Goal: Task Accomplishment & Management: Manage account settings

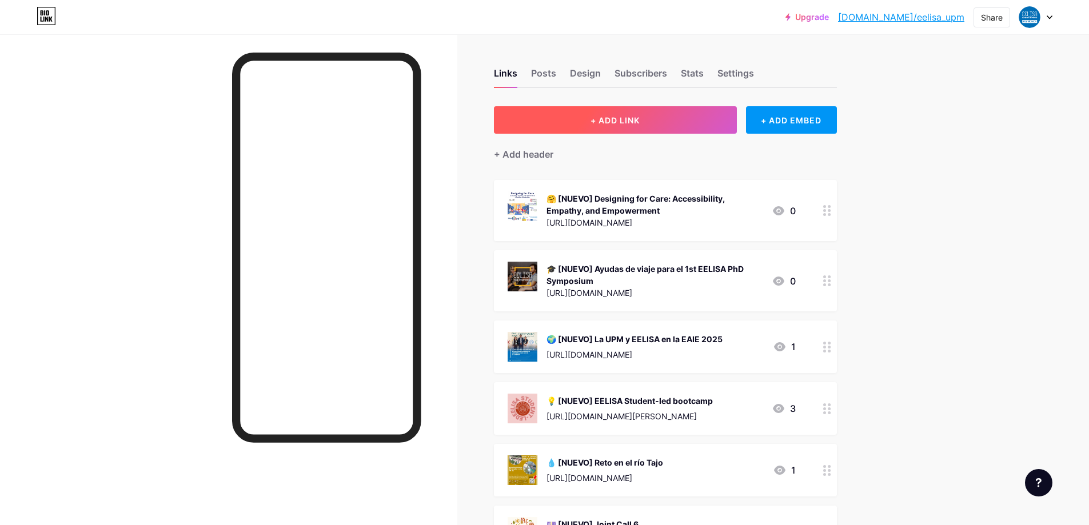
click at [629, 121] on span "+ ADD LINK" at bounding box center [615, 120] width 49 height 10
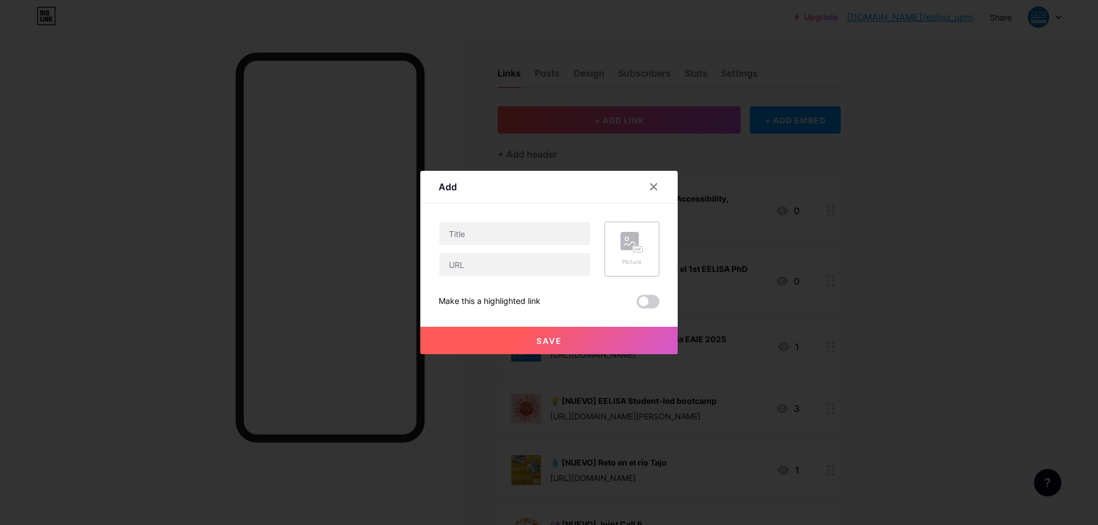
click at [643, 255] on div "Picture" at bounding box center [631, 249] width 23 height 34
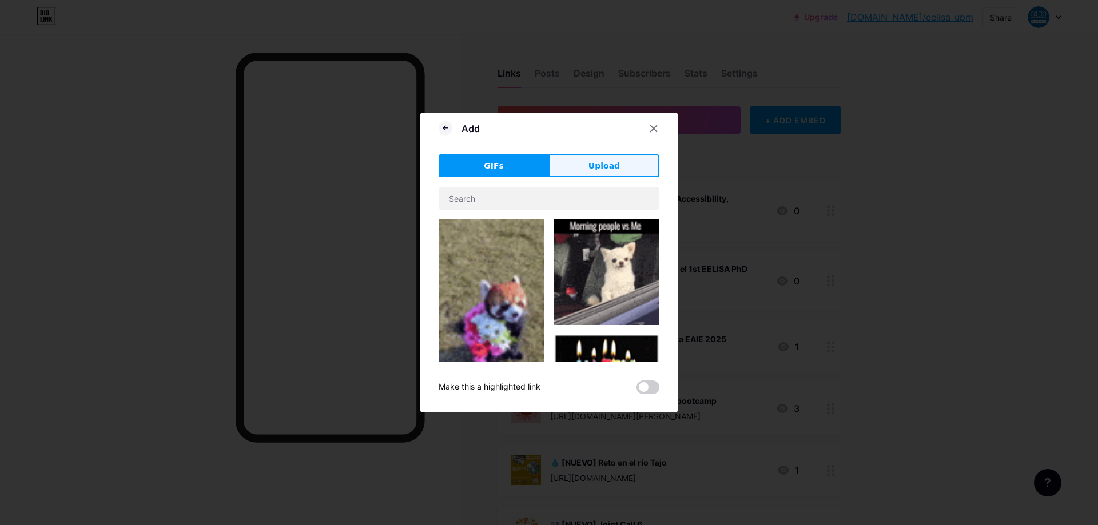
click at [608, 177] on button "Upload" at bounding box center [604, 165] width 110 height 23
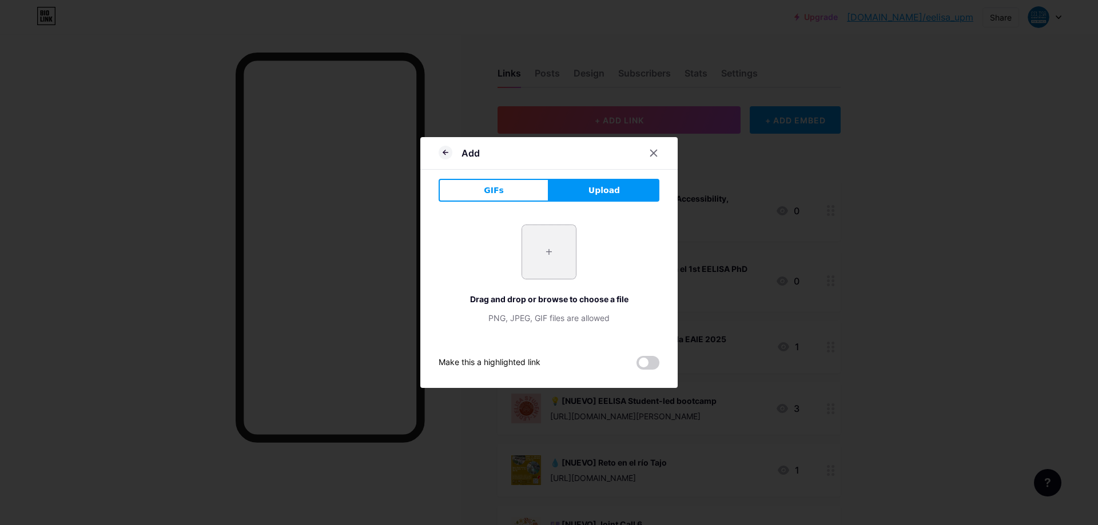
click at [551, 257] on input "file" at bounding box center [549, 252] width 54 height 54
type input "C:\fakepath\ACOUST~2.PNG"
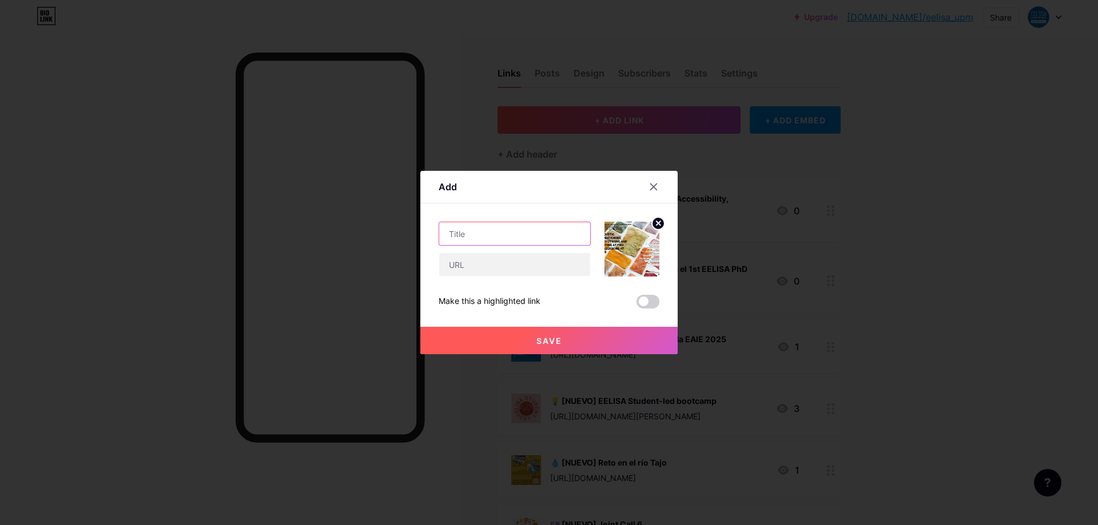
click at [541, 233] on input "text" at bounding box center [514, 233] width 151 height 23
type input "s"
drag, startPoint x: 540, startPoint y: 245, endPoint x: 542, endPoint y: 233, distance: 11.7
click at [541, 237] on input "🔊 [NUEVO]" at bounding box center [514, 233] width 151 height 23
click at [542, 233] on input "🔊 [NUEVO]" at bounding box center [514, 233] width 151 height 23
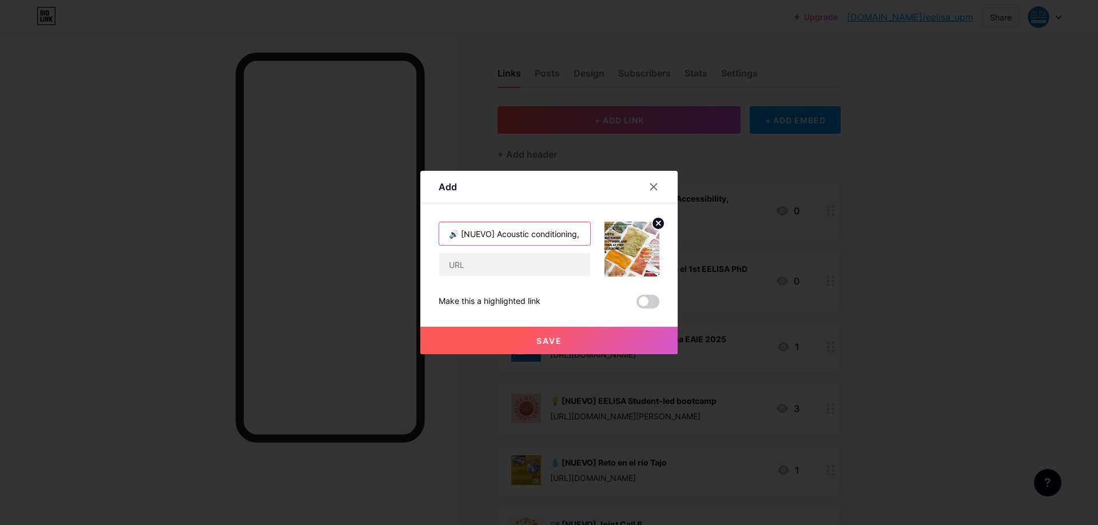
click at [580, 234] on input "🔊 [NUEVO] Acoustic conditioning," at bounding box center [514, 233] width 151 height 23
type input "🔊 [NUEVO] Acoustic conditioning, prototyping and testing,"
click at [525, 260] on input "text" at bounding box center [514, 264] width 151 height 23
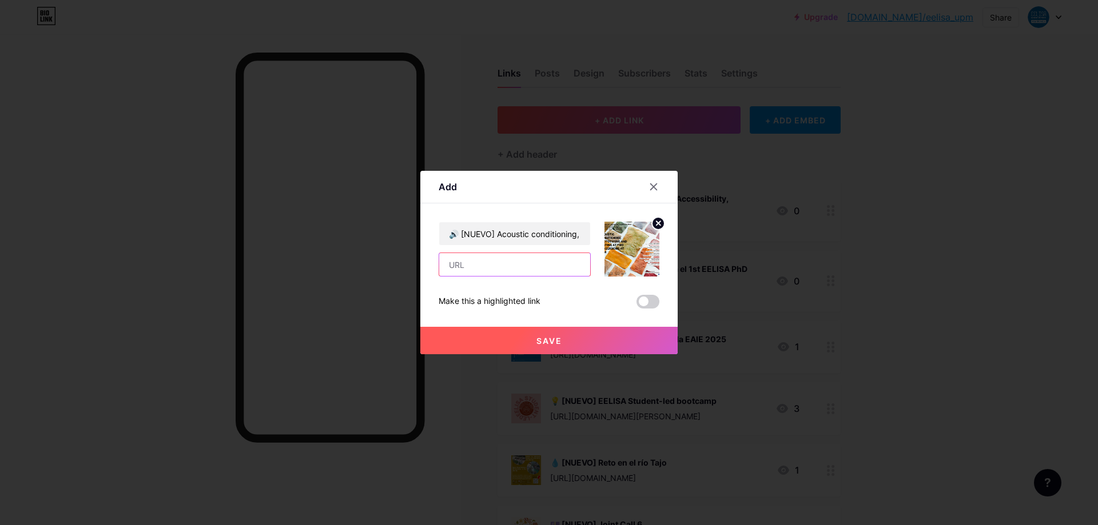
paste input "[URL][DOMAIN_NAME]"
type input "[URL][DOMAIN_NAME]"
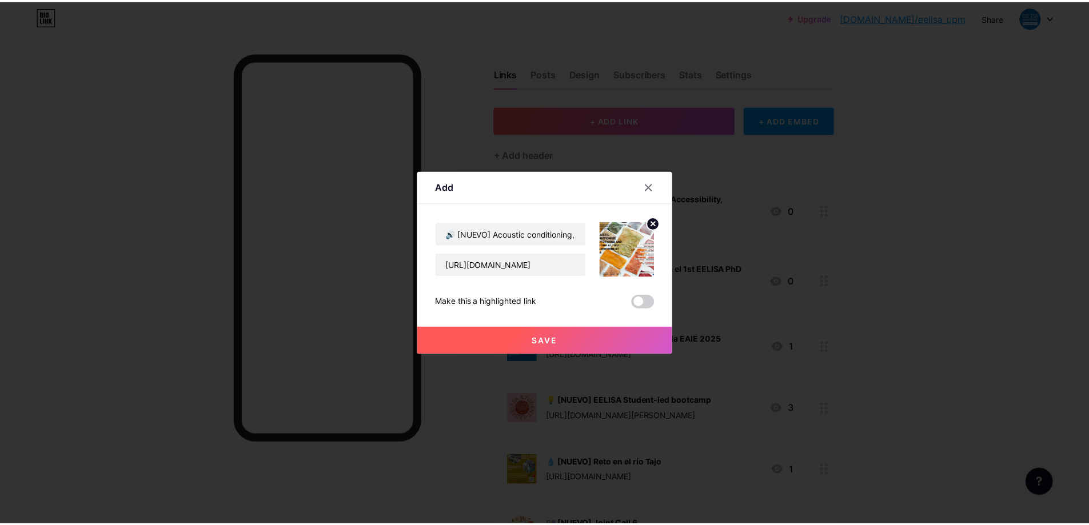
scroll to position [0, 0]
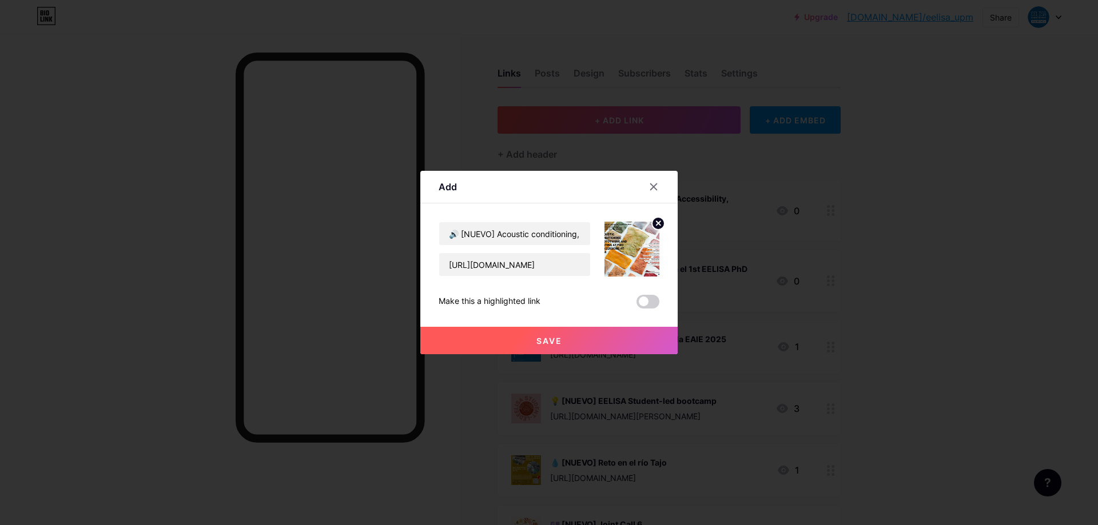
click at [547, 338] on span "Save" at bounding box center [549, 341] width 26 height 10
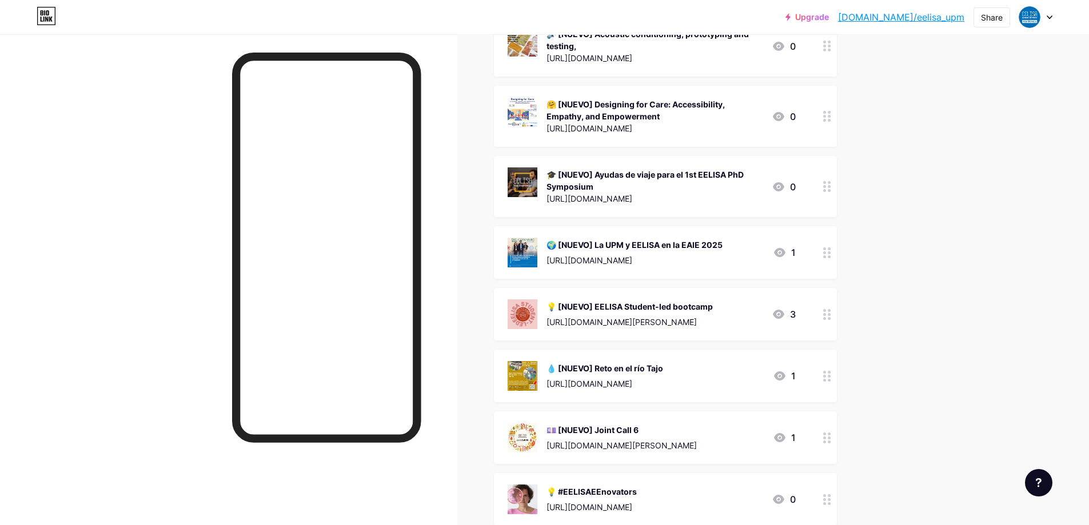
scroll to position [171, 0]
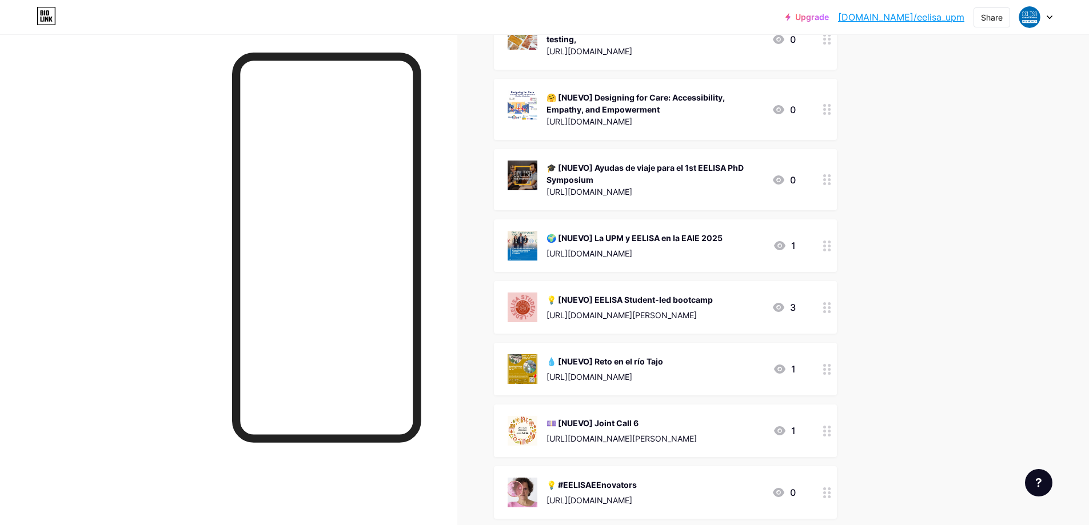
click at [580, 310] on div "[URL][DOMAIN_NAME][PERSON_NAME]" at bounding box center [630, 315] width 166 height 12
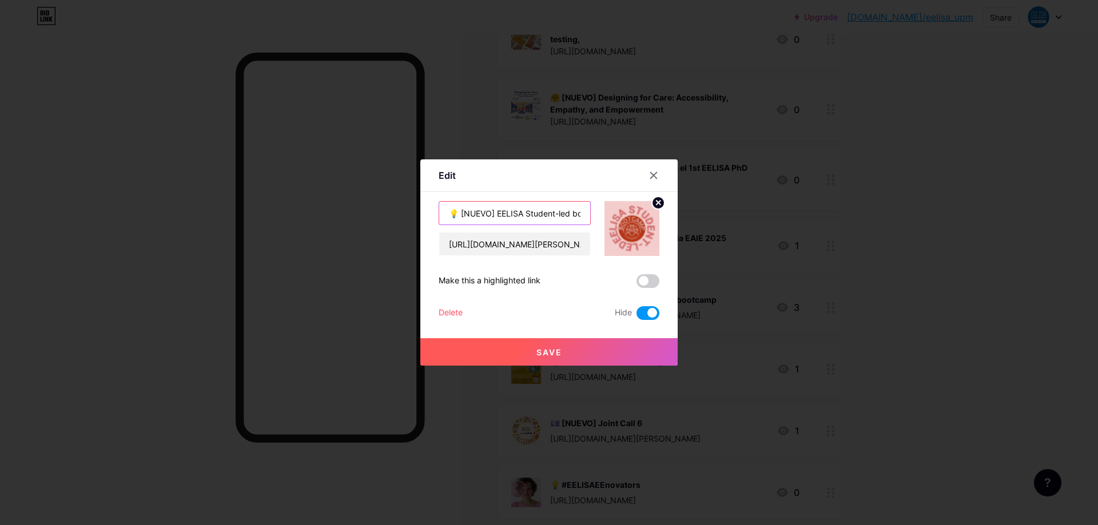
click at [495, 216] on input "💡 [NUEVO] EELISA Student-led bootcamp" at bounding box center [514, 213] width 151 height 23
type input "💡 EELISA Student-led bootcamp"
click at [548, 346] on button "Save" at bounding box center [548, 351] width 257 height 27
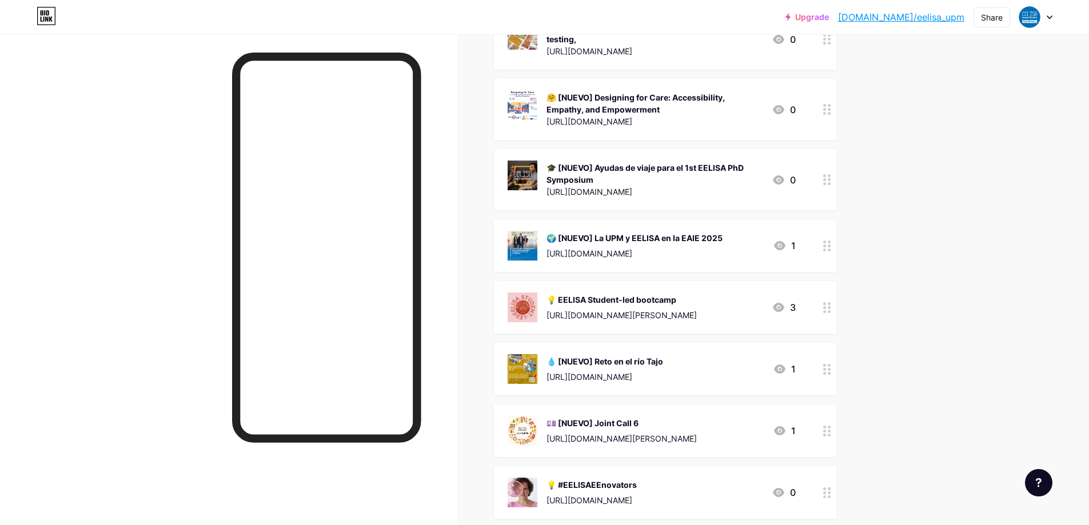
click at [612, 260] on div "🌍 [NUEVO] La UPM y EELISA en la EAIE 2025 [URL][DOMAIN_NAME]" at bounding box center [635, 246] width 176 height 30
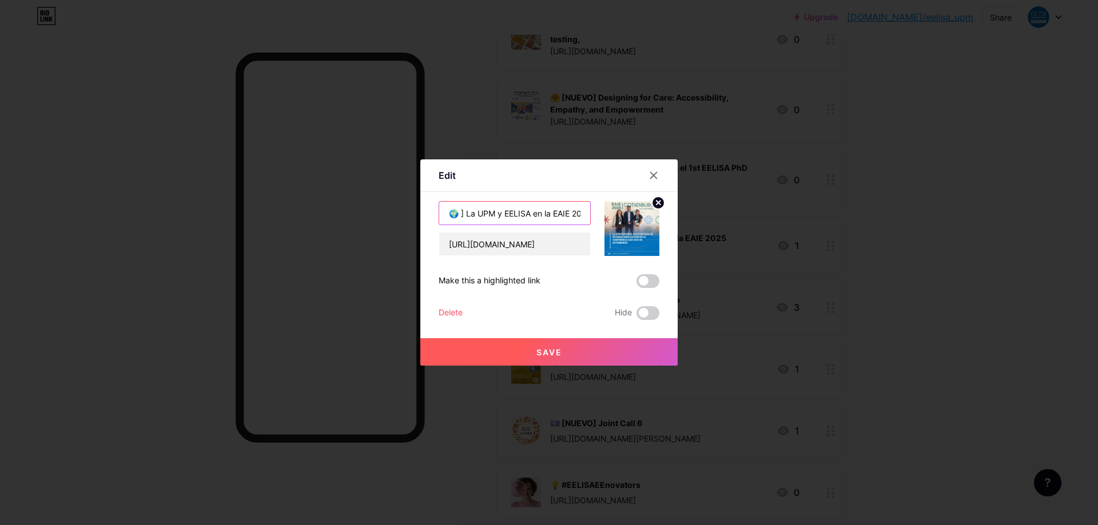
drag, startPoint x: 493, startPoint y: 212, endPoint x: 462, endPoint y: 213, distance: 30.9
click at [462, 213] on input "🌍 ] La UPM y EELISA en la EAIE 2025" at bounding box center [514, 213] width 151 height 23
type input "🌍 La UPM y EELISA en la EAIE 2025"
click at [531, 360] on button "Save" at bounding box center [548, 351] width 257 height 27
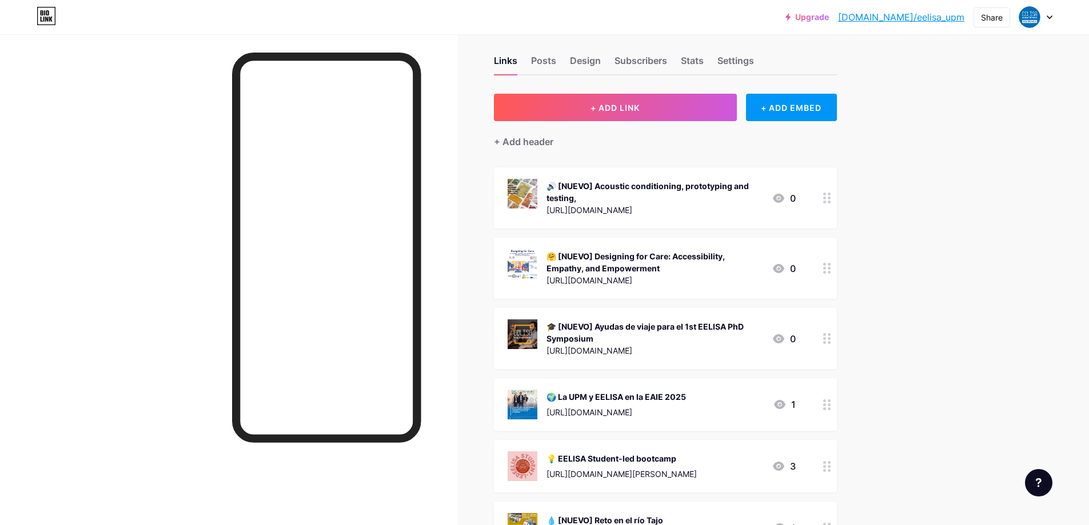
scroll to position [0, 0]
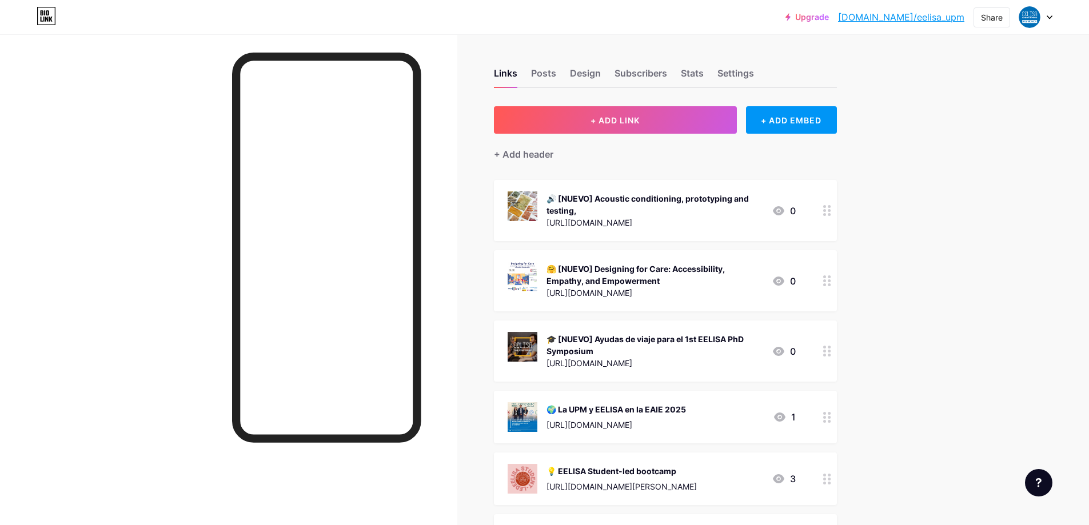
click at [647, 346] on div "🎓 [NUEVO] Ayudas de viaje para el 1st EELISA PhD Symposium" at bounding box center [655, 345] width 216 height 24
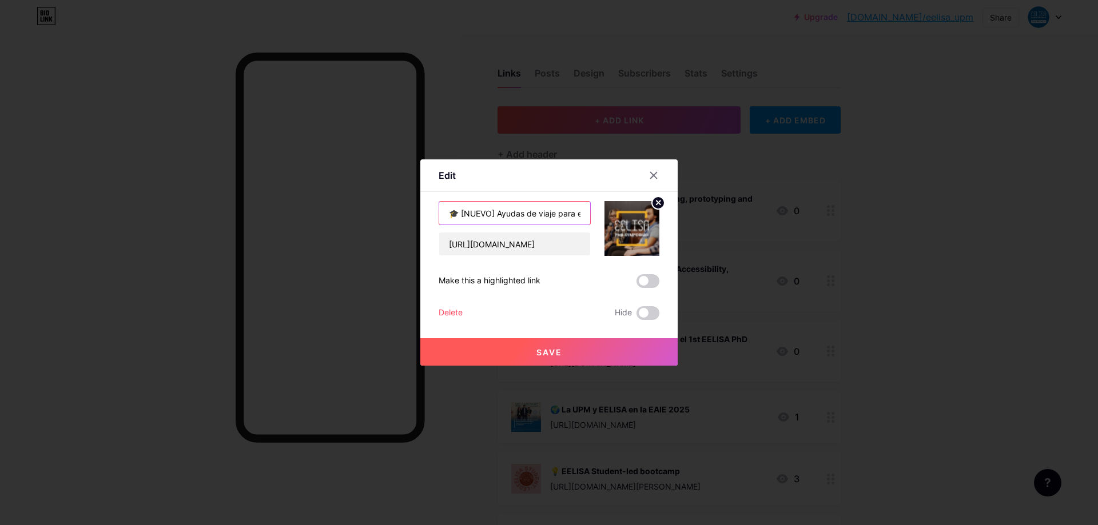
click at [498, 213] on input "🎓 [NUEVO] Ayudas de viaje para el 1st EELISA PhD Symposium" at bounding box center [514, 213] width 151 height 23
type input "🎓 Ayudas de viaje para el 1st EELISA PhD Symposium"
click at [555, 348] on span "Save" at bounding box center [549, 353] width 26 height 10
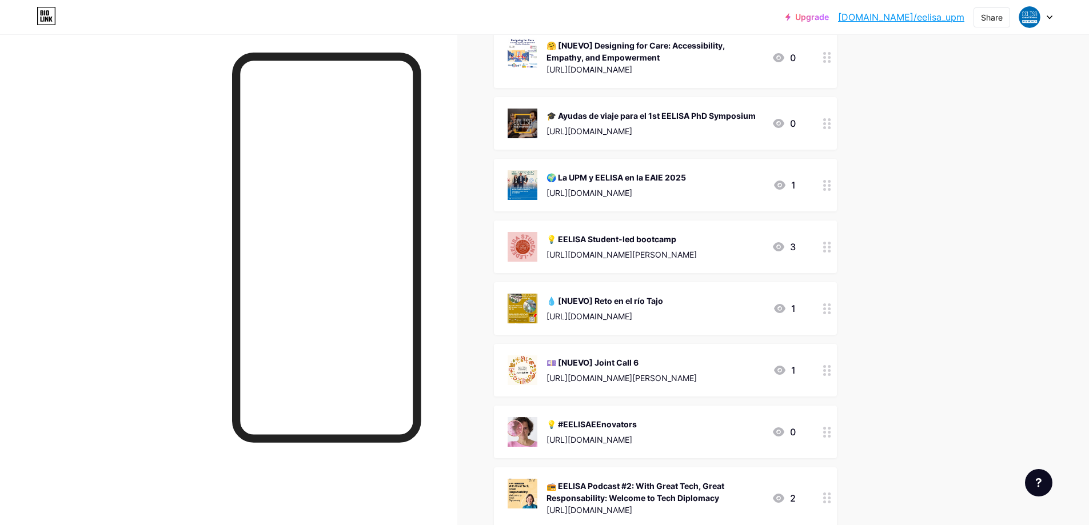
scroll to position [229, 0]
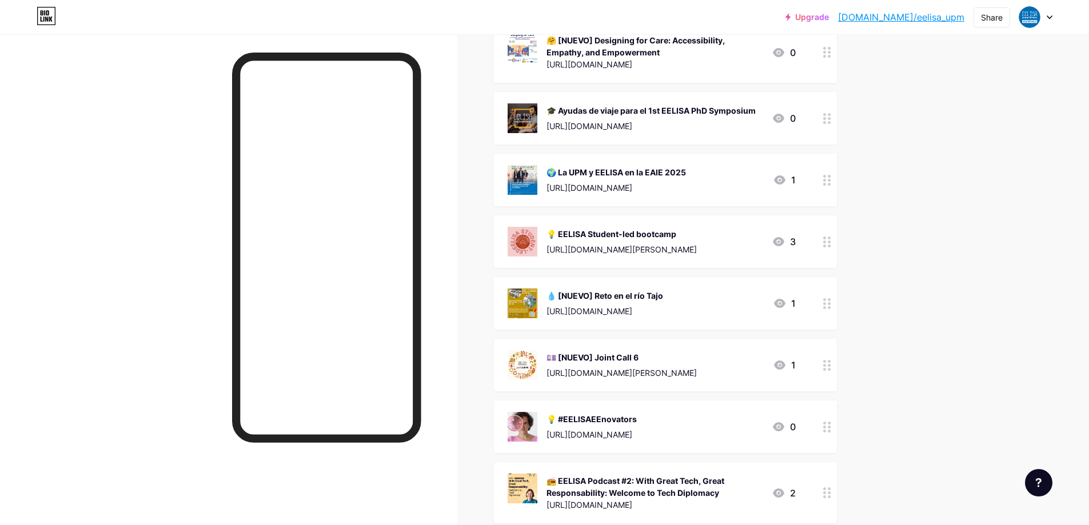
click at [663, 309] on div "[URL][DOMAIN_NAME]" at bounding box center [605, 311] width 117 height 12
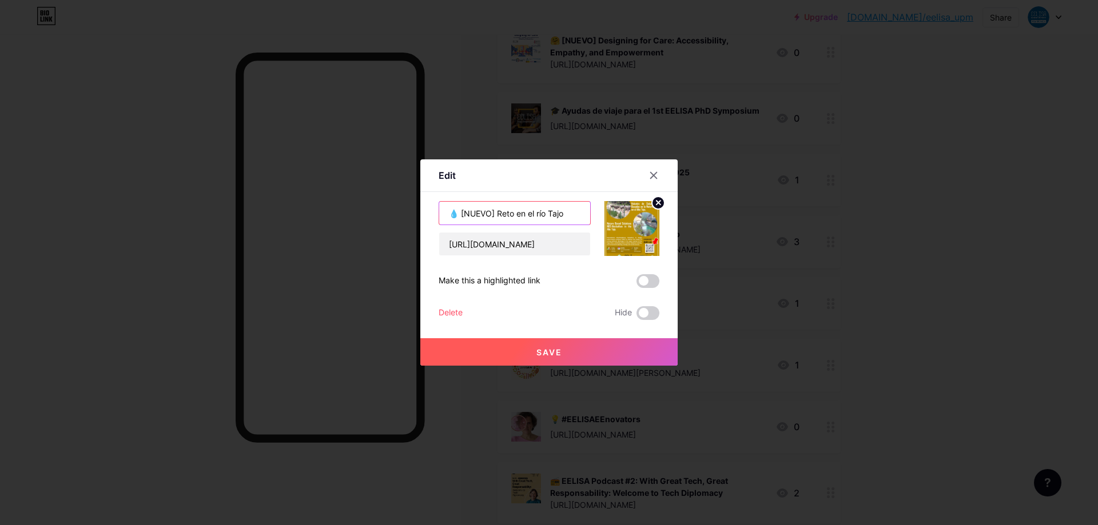
click at [493, 218] on input "💧 [NUEVO] Reto en el río Tajo" at bounding box center [514, 213] width 151 height 23
type input "💧 Reto en el río Tajo"
click at [533, 354] on button "Save" at bounding box center [548, 351] width 257 height 27
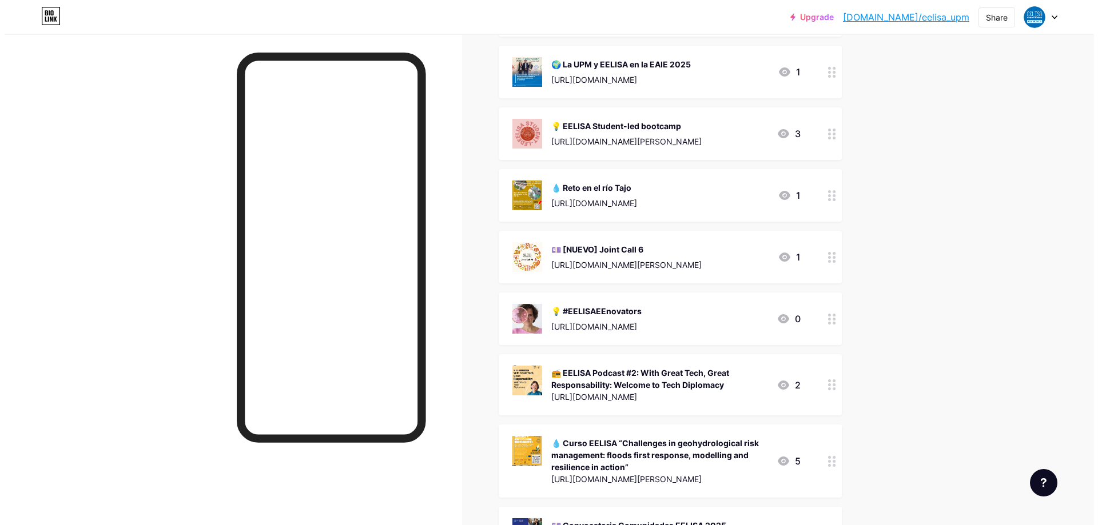
scroll to position [322, 0]
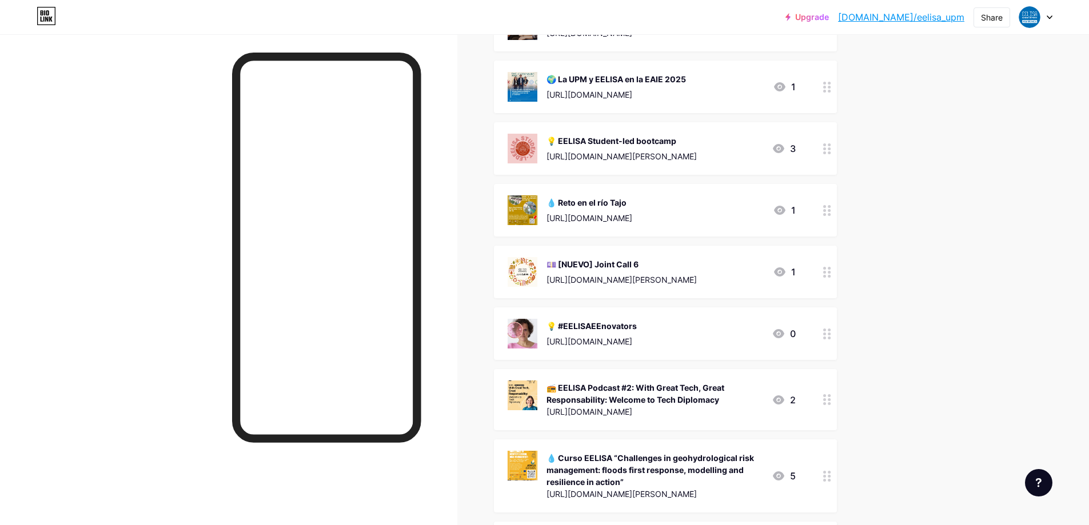
click at [692, 264] on div "💷 [NUEVO] Joint Call 6" at bounding box center [622, 264] width 150 height 12
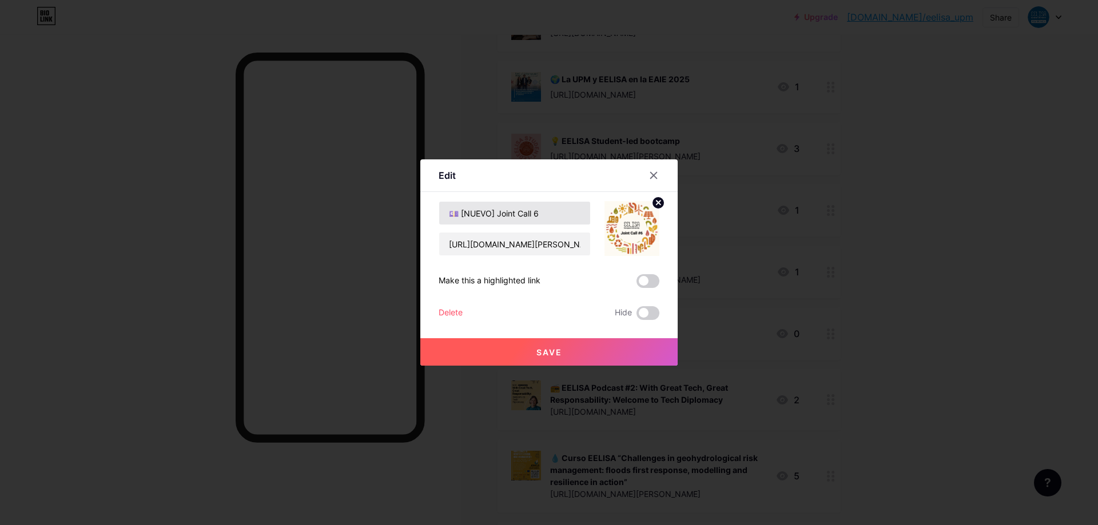
click at [559, 205] on div "Content YouTube Play YouTube video without leaving your page. ADD Vimeo Play Vi…" at bounding box center [548, 256] width 221 height 128
click at [564, 217] on input "💷 [NUEVO] Joint Call 6" at bounding box center [514, 213] width 151 height 23
type input "💷 [NUEVO] Joint Call 6 - Hasta 31/10"
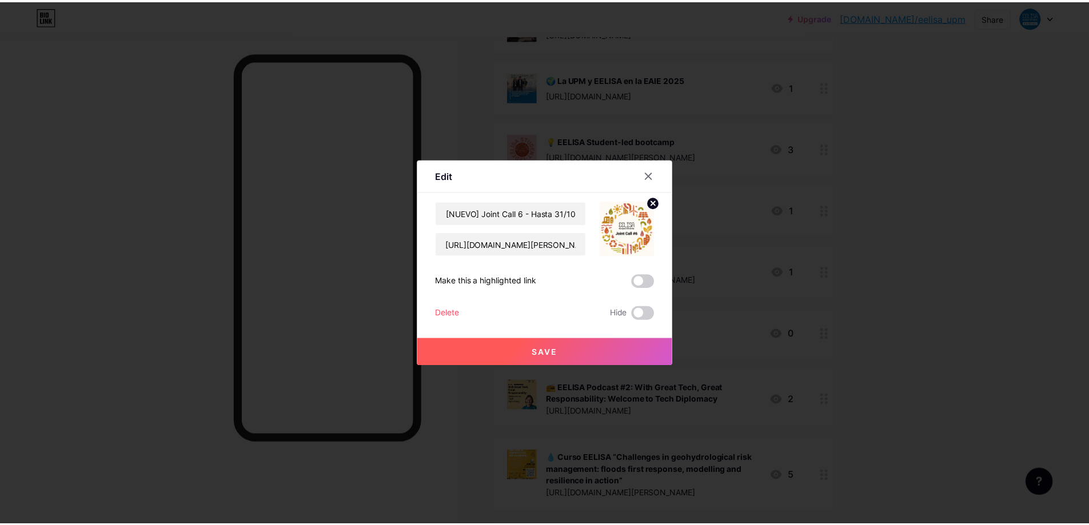
scroll to position [0, 0]
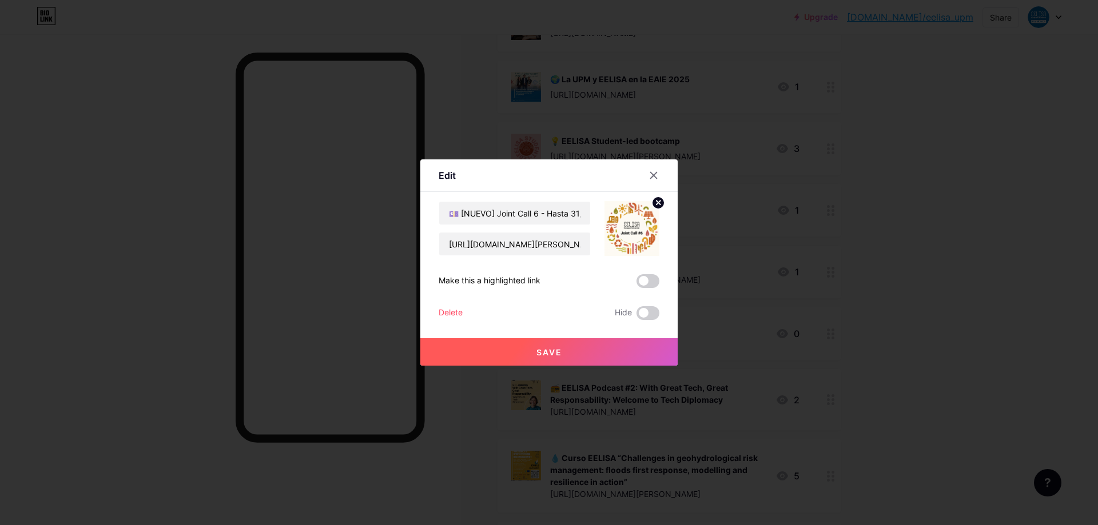
click at [573, 350] on button "Save" at bounding box center [548, 351] width 257 height 27
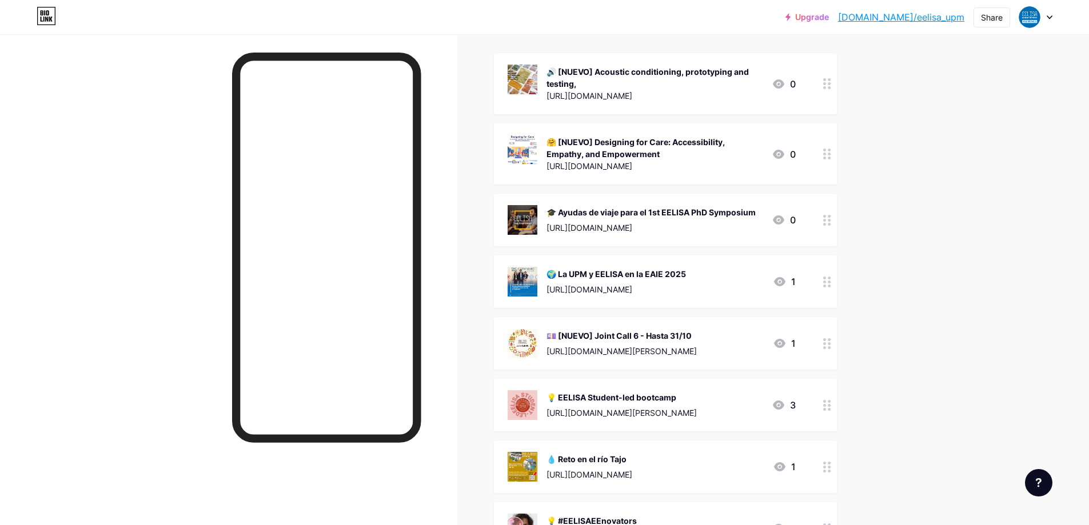
scroll to position [93, 0]
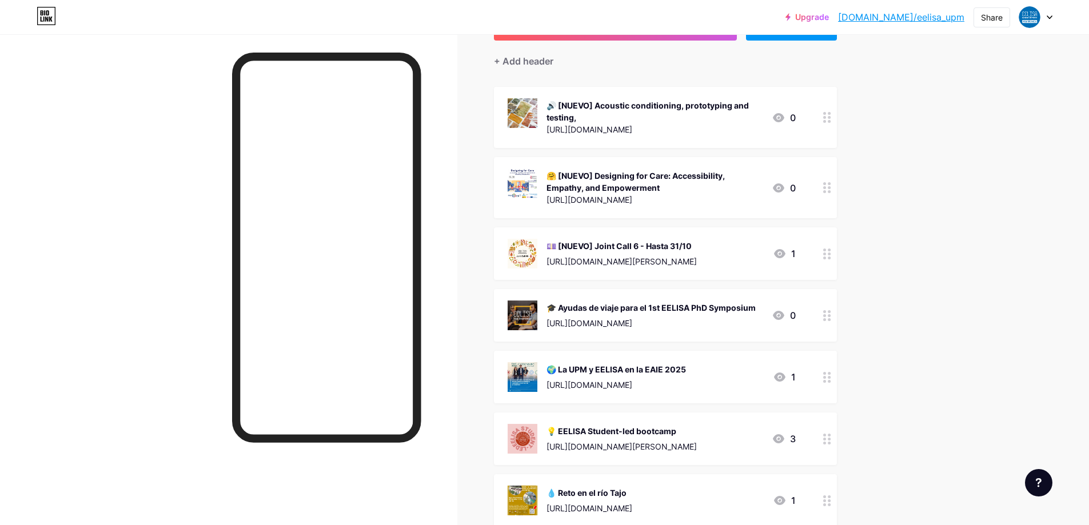
click at [820, 311] on div "🎓 Ayudas de viaje para el 1st EELISA PhD Symposium [URL][DOMAIN_NAME] 0" at bounding box center [665, 315] width 343 height 53
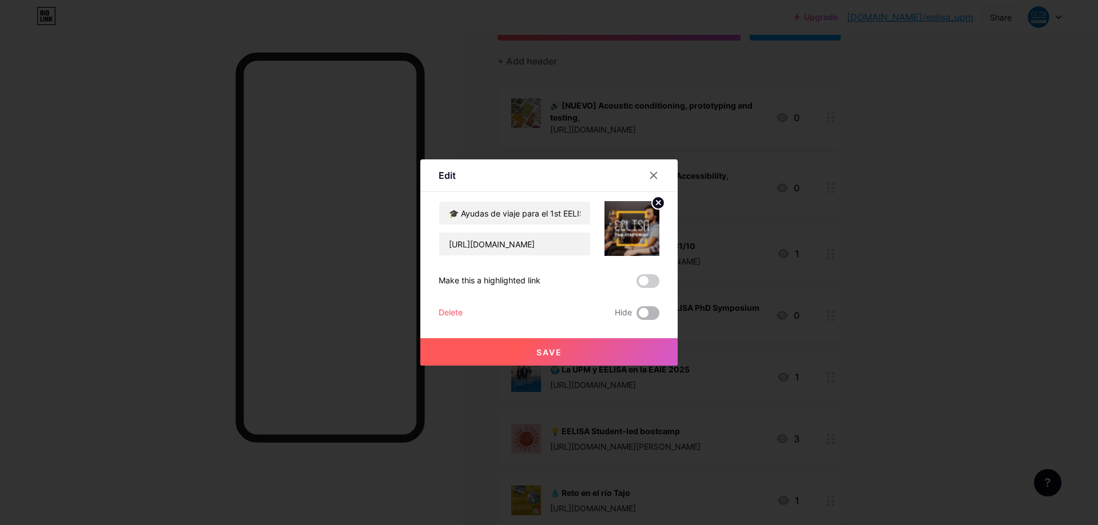
click at [648, 314] on span at bounding box center [647, 313] width 23 height 14
click at [636, 316] on input "checkbox" at bounding box center [636, 316] width 0 height 0
click at [634, 349] on button "Save" at bounding box center [548, 351] width 257 height 27
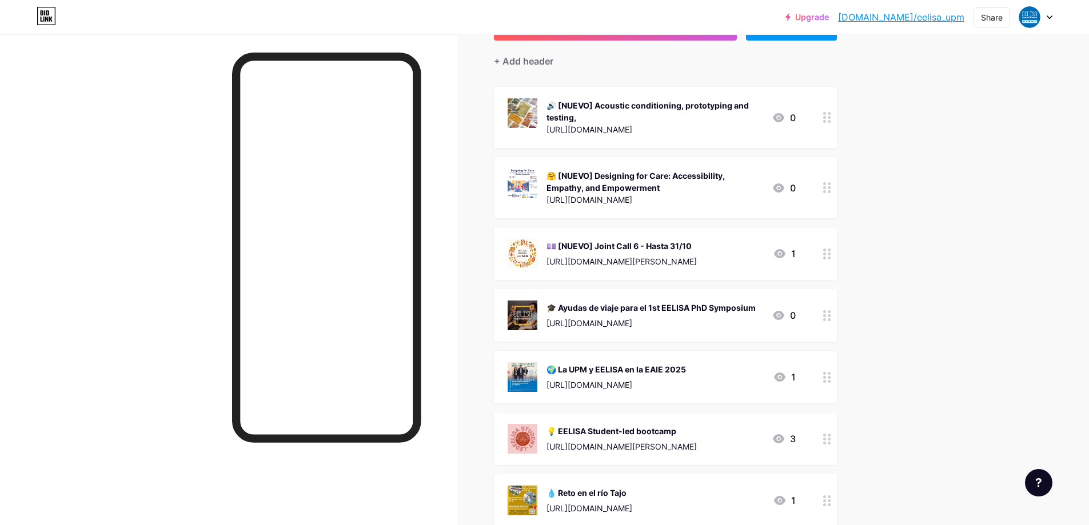
click at [826, 314] on circle at bounding box center [824, 315] width 3 height 3
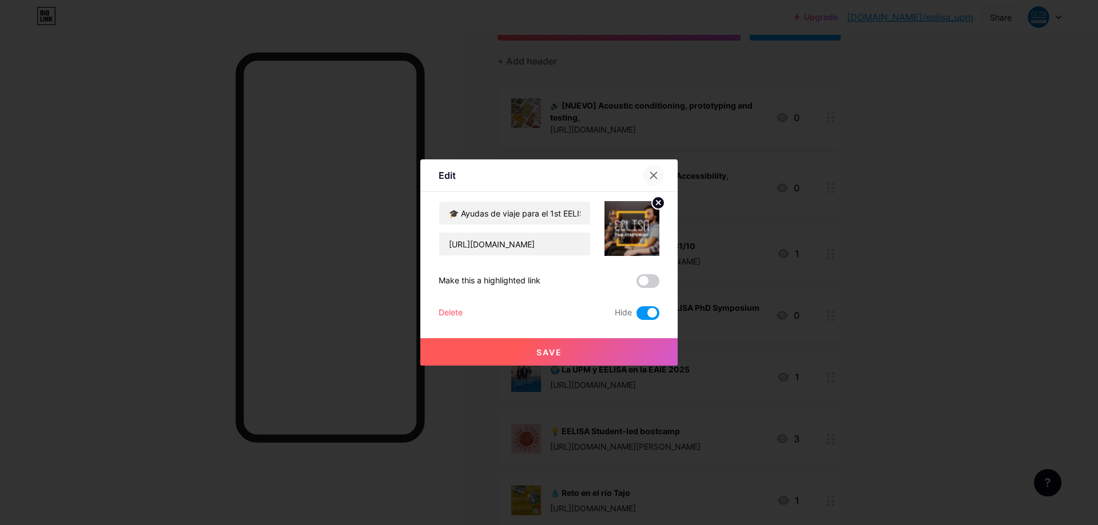
click at [656, 173] on icon at bounding box center [654, 176] width 6 height 6
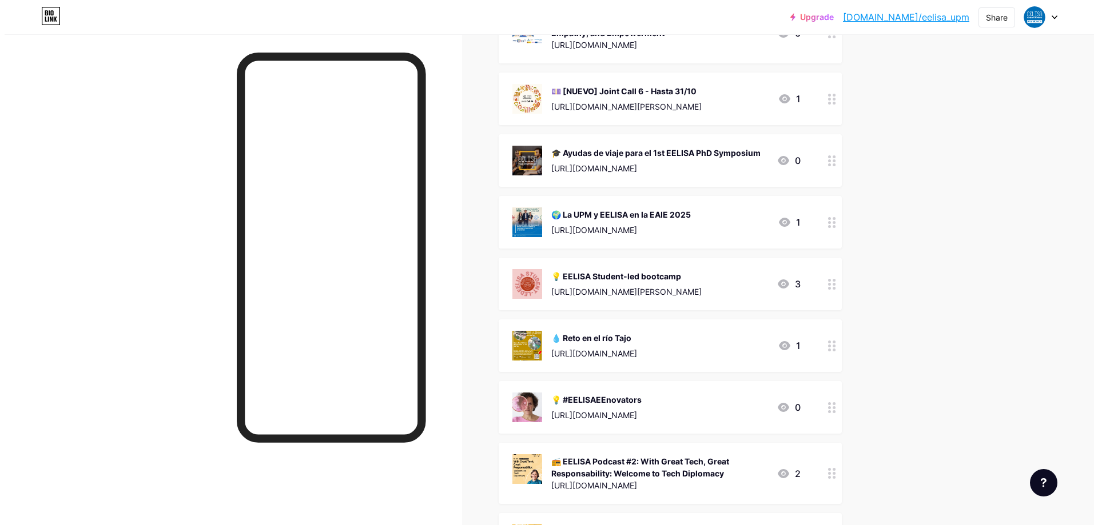
scroll to position [265, 0]
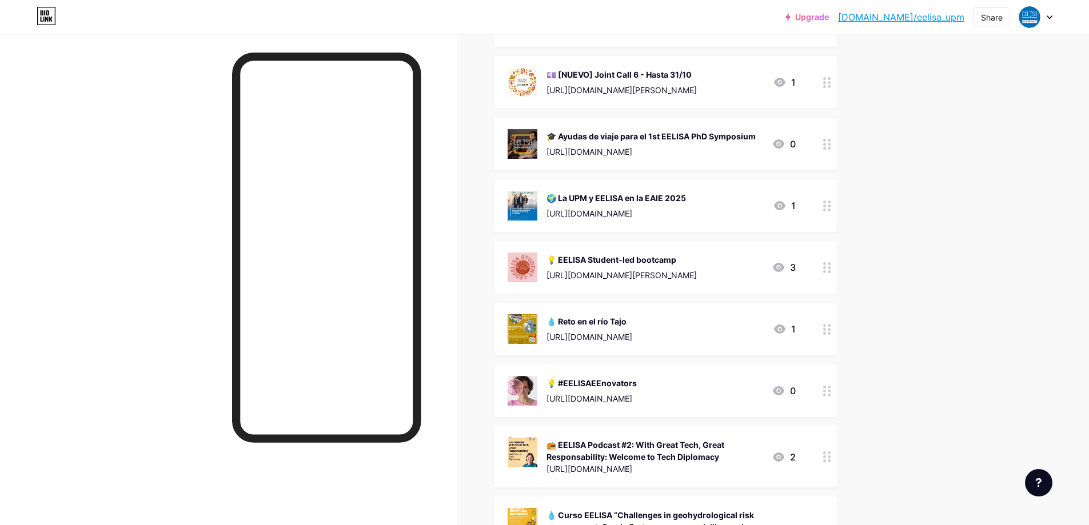
click at [632, 332] on div "[URL][DOMAIN_NAME]" at bounding box center [590, 337] width 86 height 12
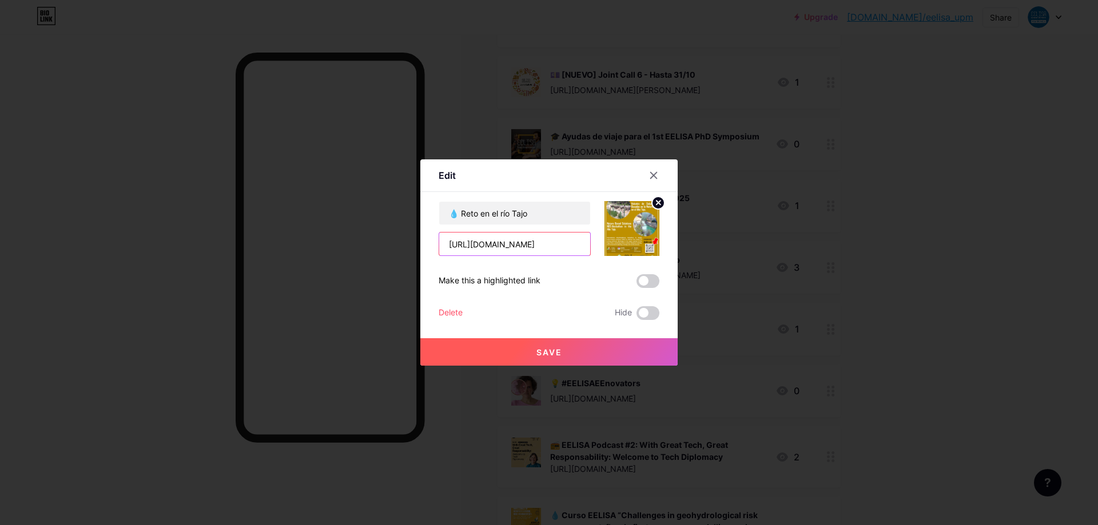
click at [531, 252] on input "[URL][DOMAIN_NAME]" at bounding box center [514, 244] width 151 height 23
